Goal: Find specific page/section: Find specific page/section

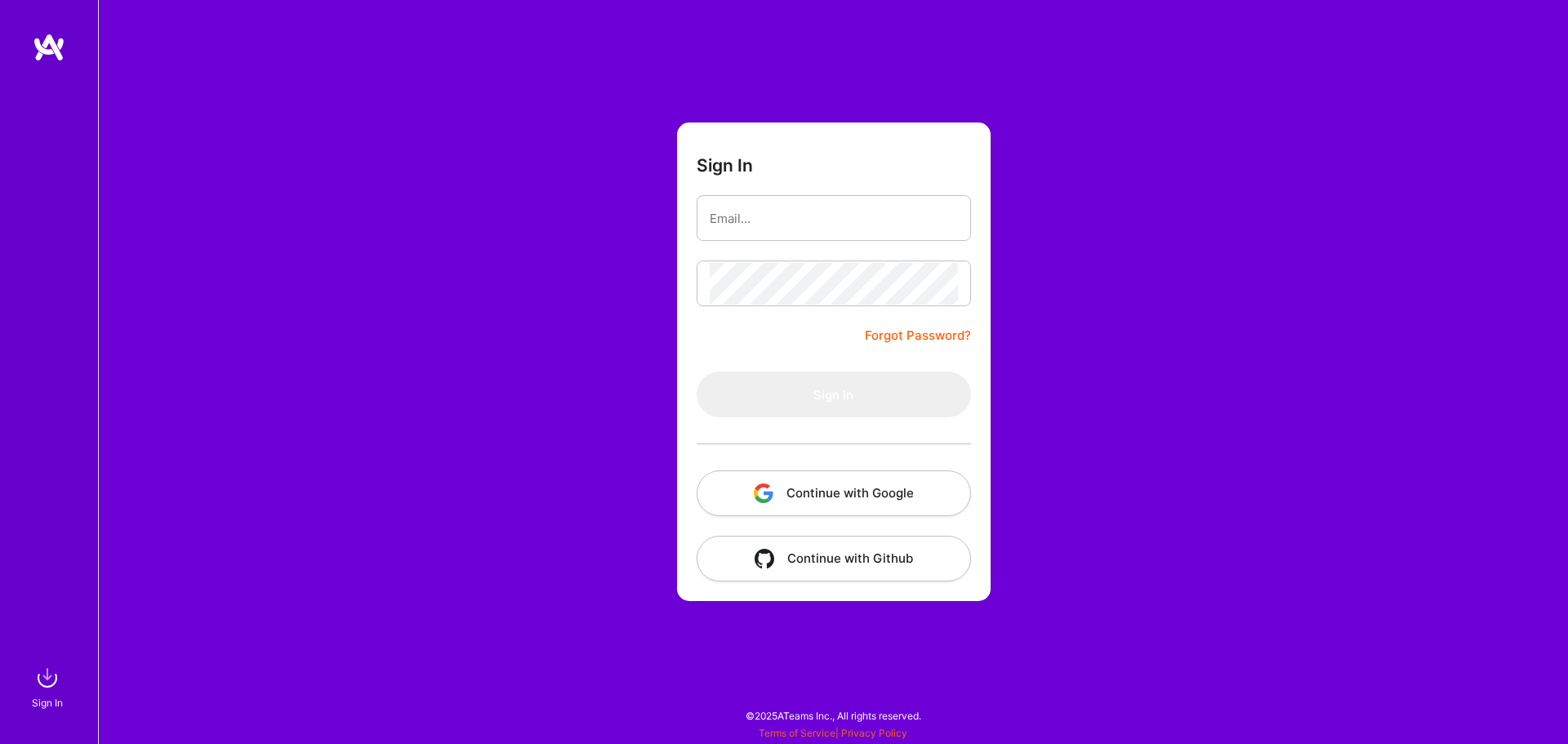
click at [818, 500] on button "Continue with Google" at bounding box center [834, 493] width 275 height 46
